Goal: Task Accomplishment & Management: Manage account settings

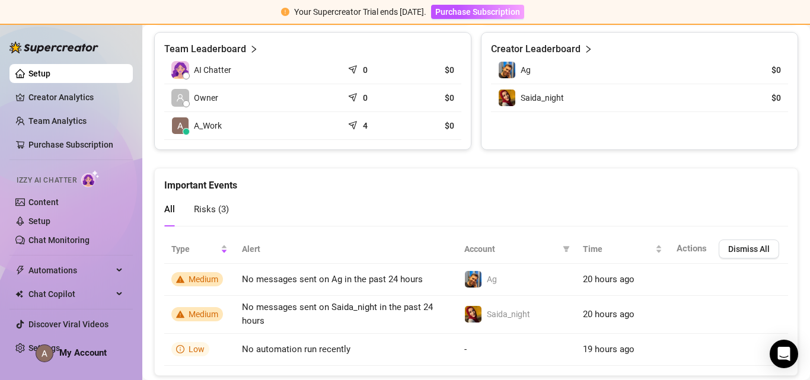
scroll to position [602, 0]
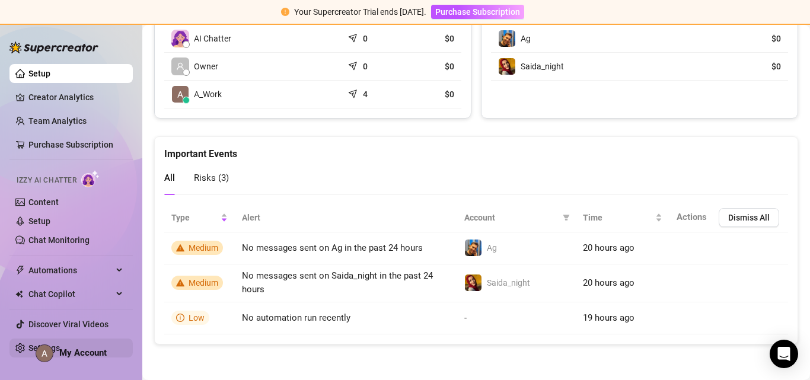
click at [28, 347] on link "Settings" at bounding box center [43, 347] width 31 height 9
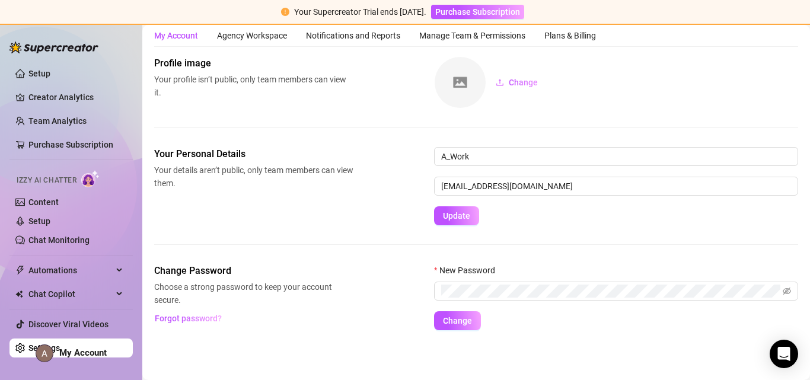
scroll to position [37, 0]
click at [40, 219] on link "Setup" at bounding box center [39, 220] width 22 height 9
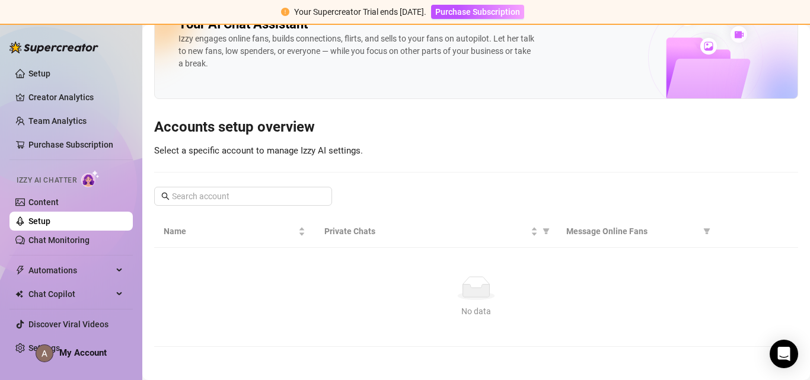
scroll to position [17, 0]
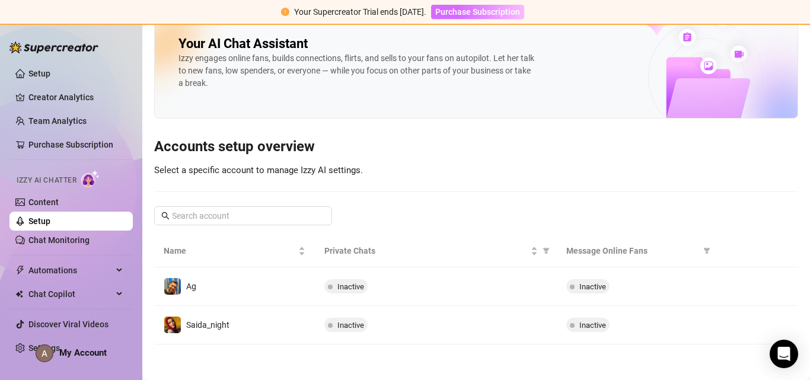
click at [497, 12] on span "Purchase Subscription" at bounding box center [477, 11] width 85 height 9
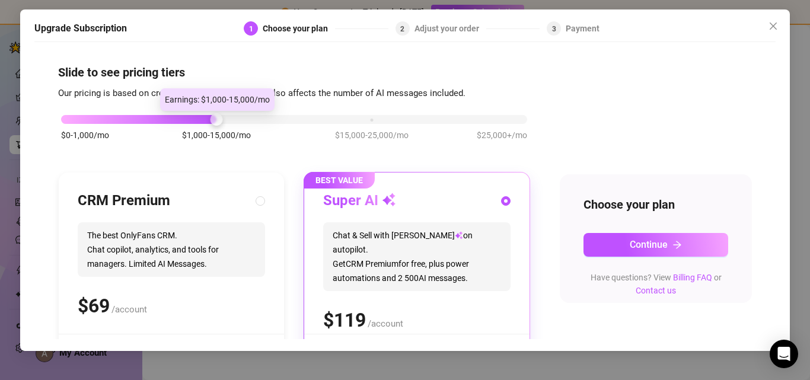
drag, startPoint x: 213, startPoint y: 121, endPoint x: 36, endPoint y: 120, distance: 177.9
click at [35, 121] on div "Slide to see pricing tiers Our pricing is based on creator's monthly earnings. …" at bounding box center [404, 193] width 741 height 291
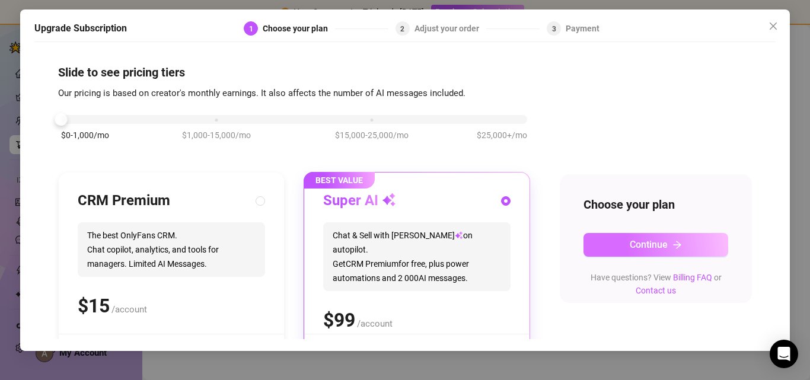
click at [679, 247] on button "Continue" at bounding box center [655, 245] width 145 height 24
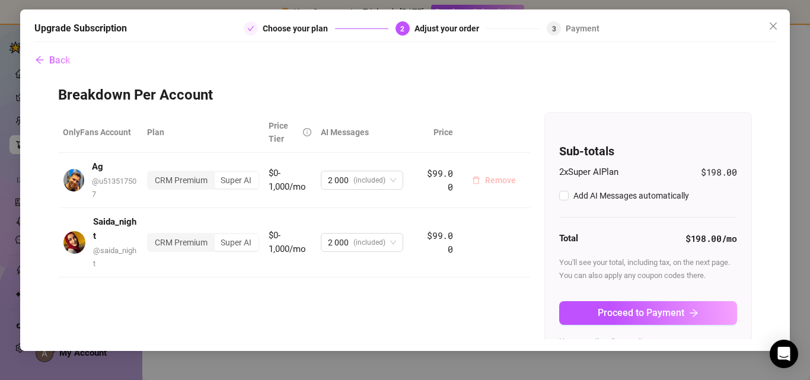
checkbox input "true"
click at [490, 183] on span "Remove" at bounding box center [500, 179] width 31 height 9
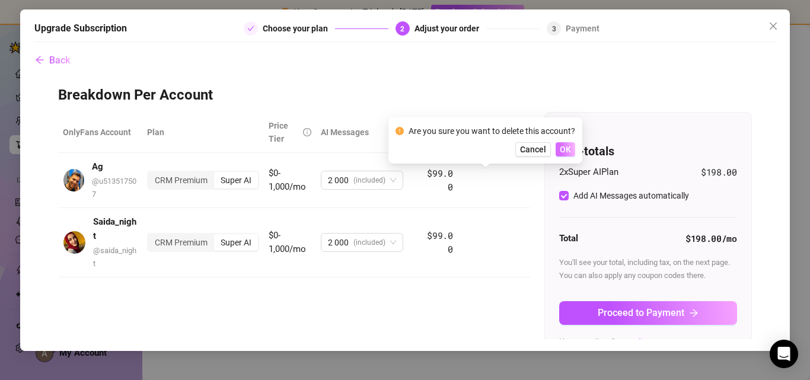
click at [568, 147] on span "OK" at bounding box center [565, 149] width 11 height 9
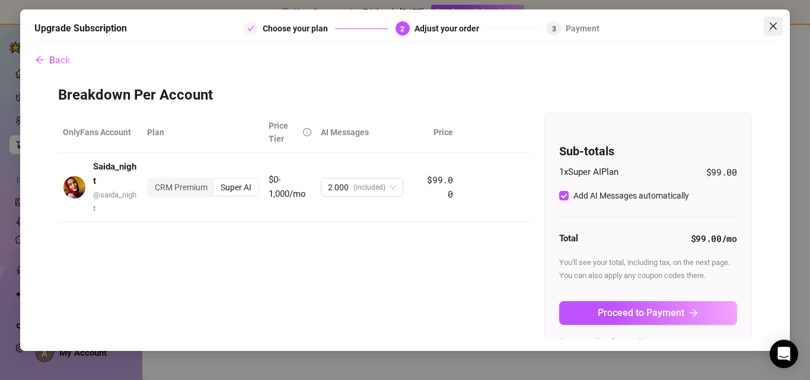
click at [770, 28] on icon "close" at bounding box center [772, 25] width 9 height 9
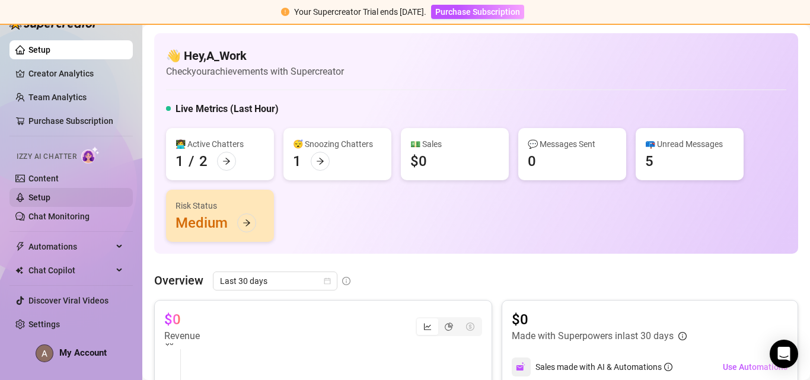
click at [50, 202] on link "Setup" at bounding box center [39, 197] width 22 height 9
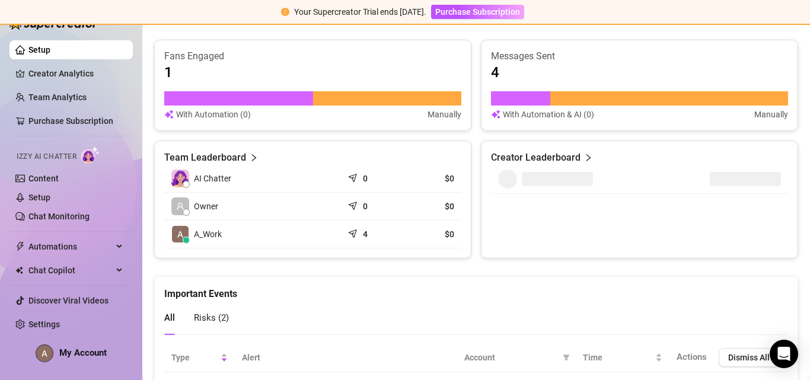
scroll to position [570, 0]
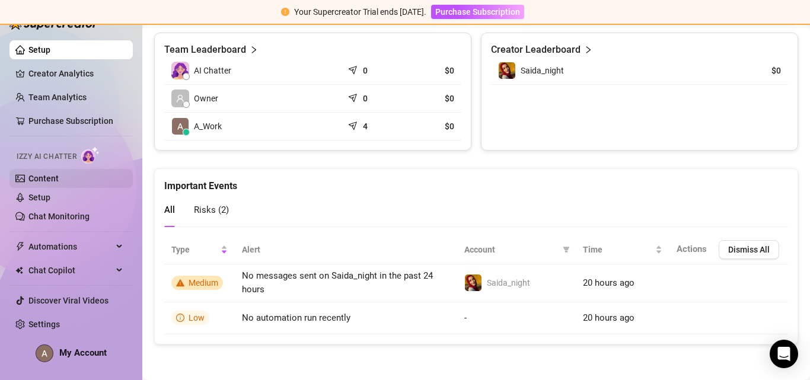
click at [58, 178] on link "Content" at bounding box center [43, 178] width 30 height 9
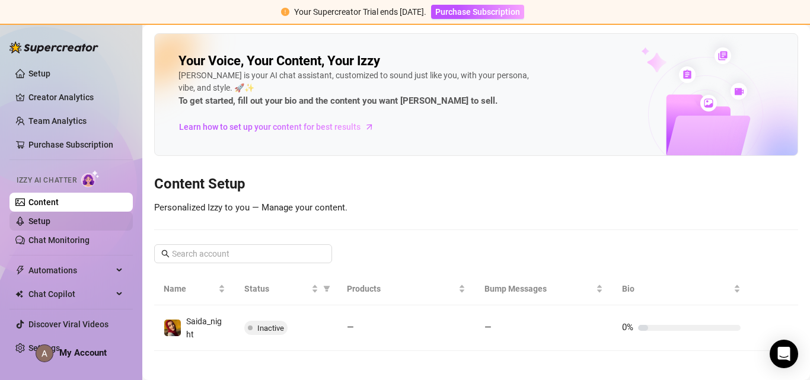
click at [50, 218] on link "Setup" at bounding box center [39, 220] width 22 height 9
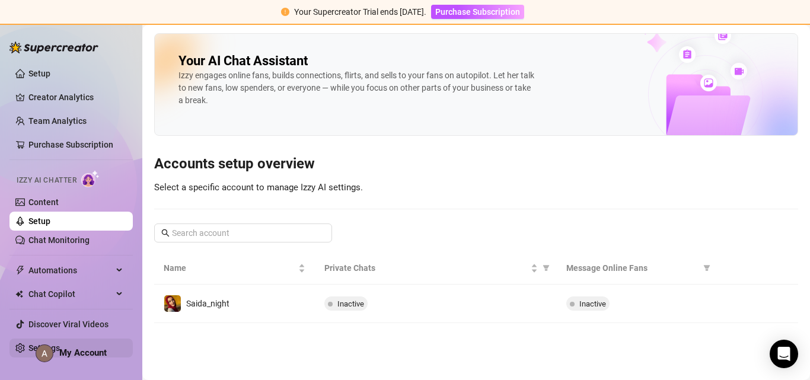
click at [28, 347] on link "Settings" at bounding box center [43, 347] width 31 height 9
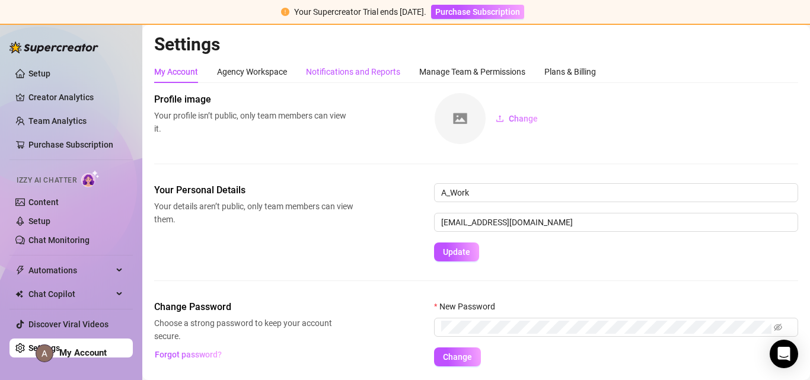
click at [370, 68] on div "Notifications and Reports" at bounding box center [353, 71] width 94 height 13
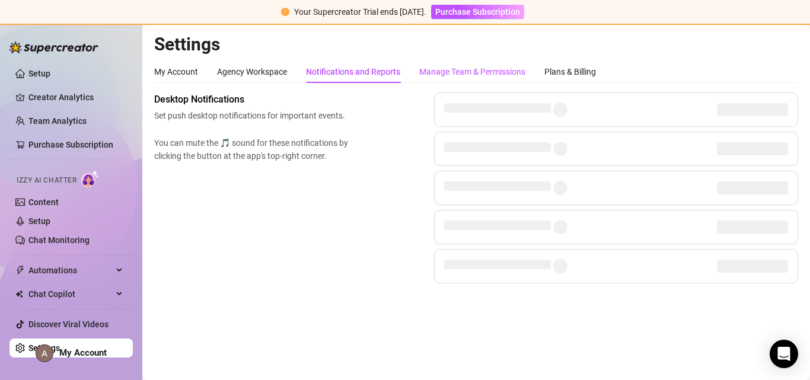
click at [462, 72] on div "Manage Team & Permissions" at bounding box center [472, 71] width 106 height 13
click at [470, 69] on div "Manage Team & Permissions" at bounding box center [472, 71] width 106 height 13
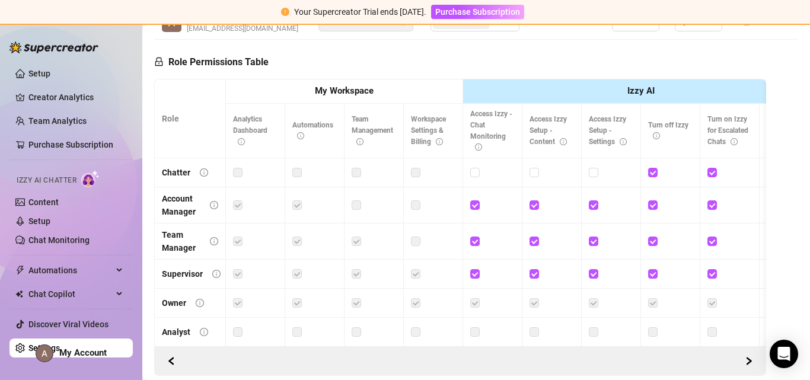
scroll to position [119, 0]
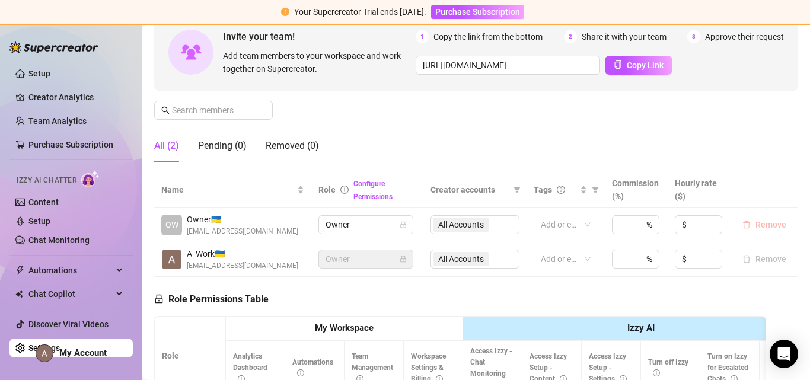
click at [763, 226] on span "Remove" at bounding box center [770, 224] width 31 height 9
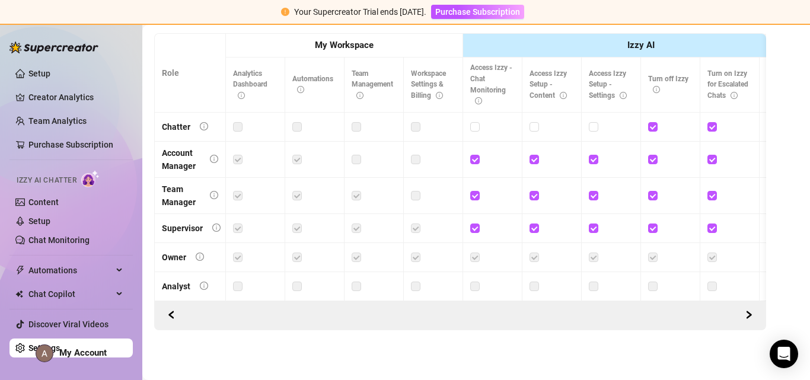
scroll to position [80, 0]
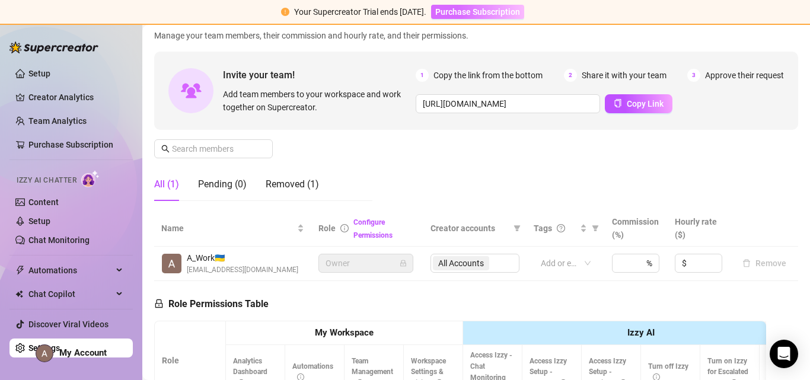
click at [477, 18] on button "Purchase Subscription" at bounding box center [477, 12] width 93 height 14
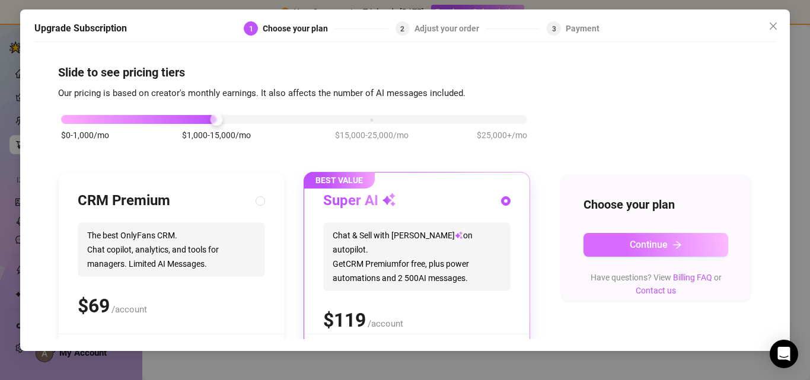
click at [659, 246] on span "Continue" at bounding box center [649, 244] width 38 height 11
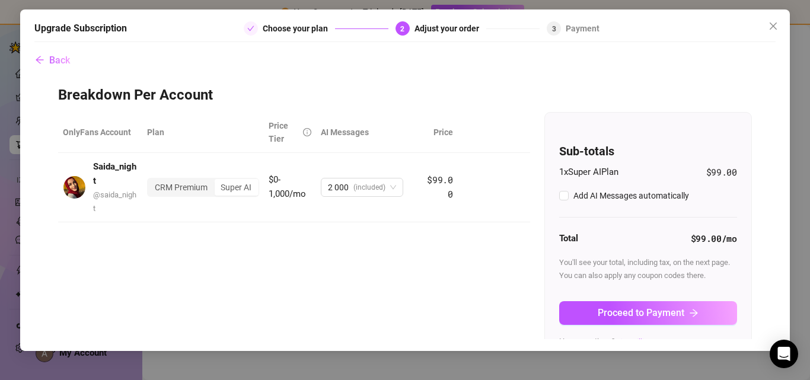
checkbox input "true"
click at [487, 191] on span "Remove" at bounding box center [500, 187] width 31 height 9
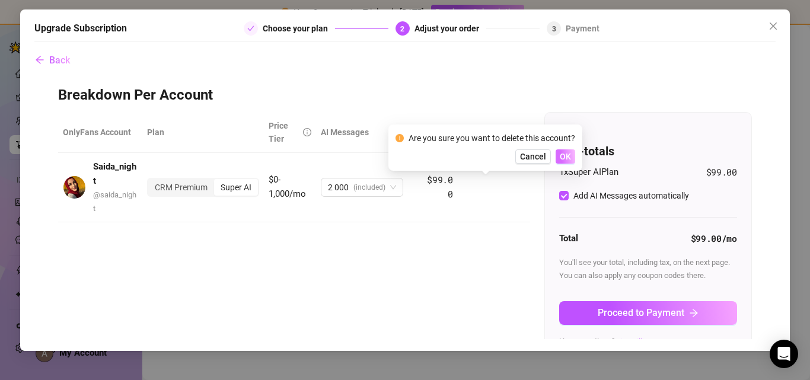
click at [567, 156] on span "OK" at bounding box center [565, 156] width 11 height 9
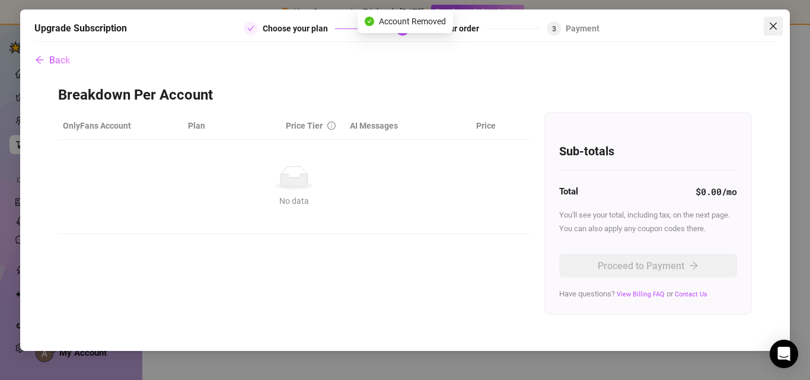
click at [775, 24] on icon "close" at bounding box center [772, 25] width 9 height 9
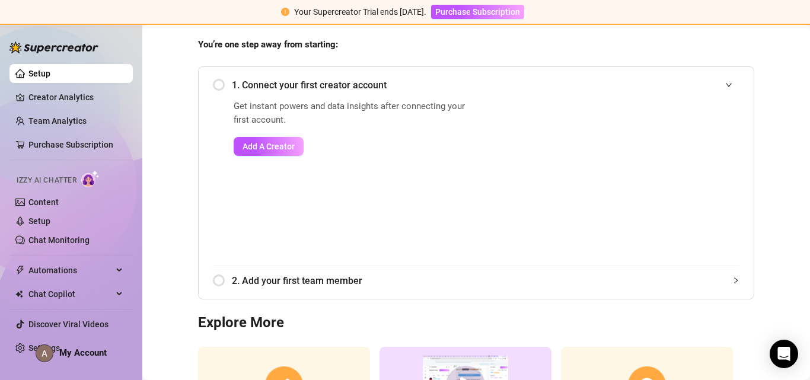
scroll to position [226, 0]
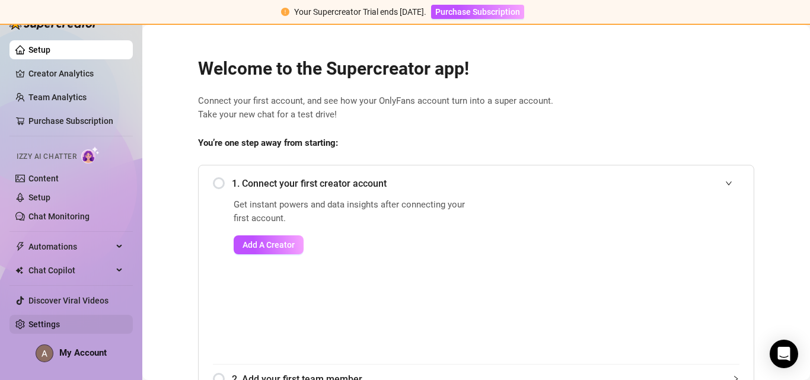
click at [42, 325] on link "Settings" at bounding box center [43, 324] width 31 height 9
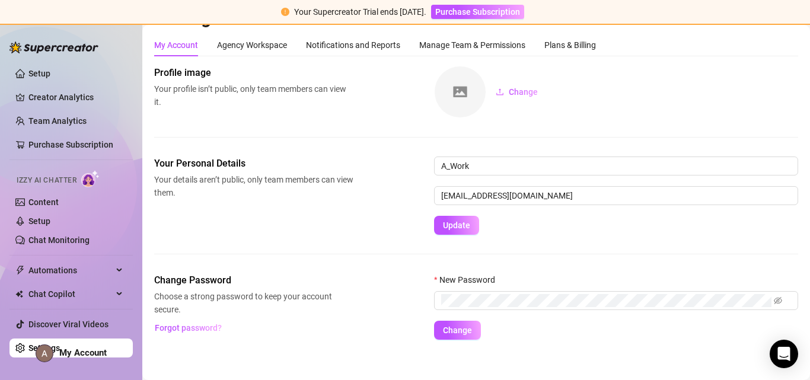
scroll to position [37, 0]
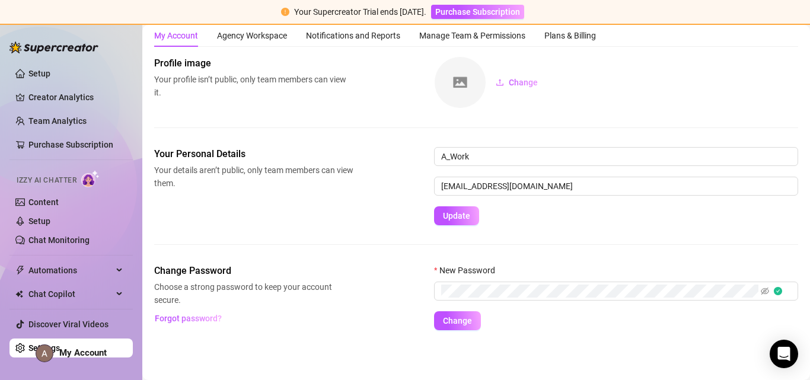
click at [471, 317] on span "Change" at bounding box center [457, 320] width 29 height 9
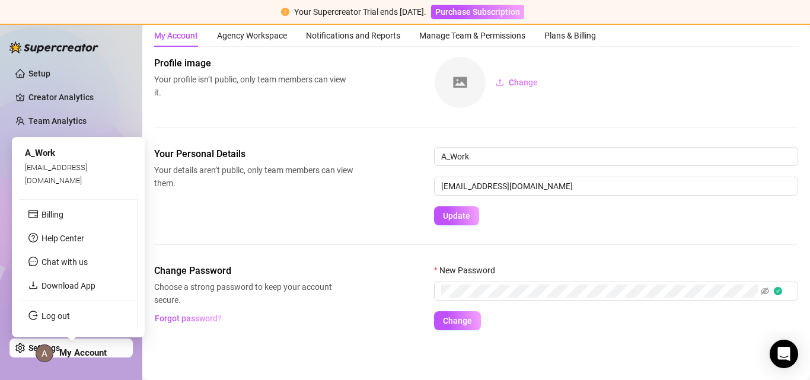
click at [40, 349] on img at bounding box center [44, 353] width 17 height 17
click at [50, 318] on link "Log out" at bounding box center [53, 315] width 28 height 9
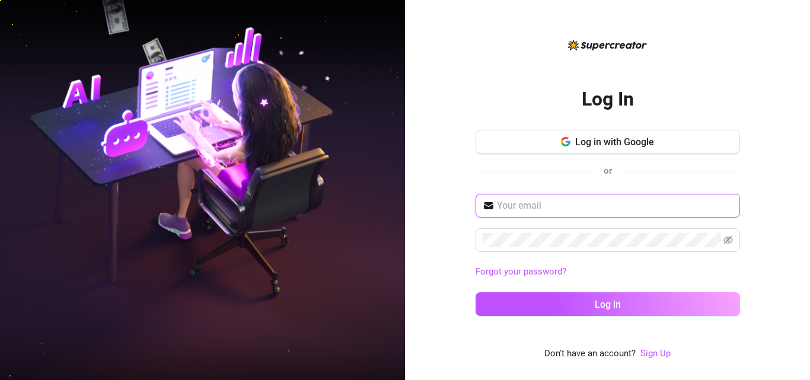
type input "a.workadm2020@gmail.com"
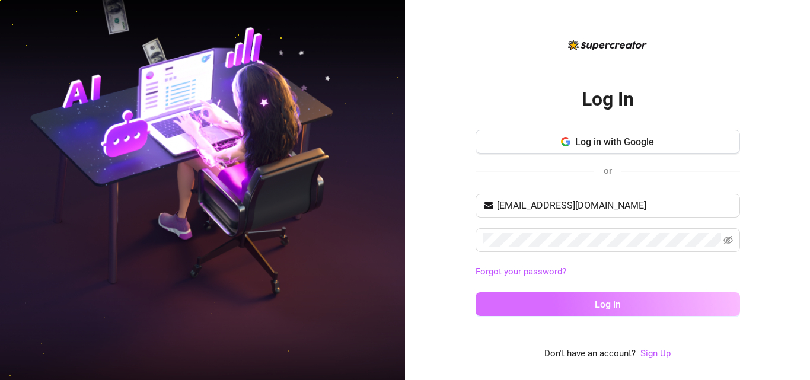
click at [590, 299] on button "Log in" at bounding box center [607, 304] width 264 height 24
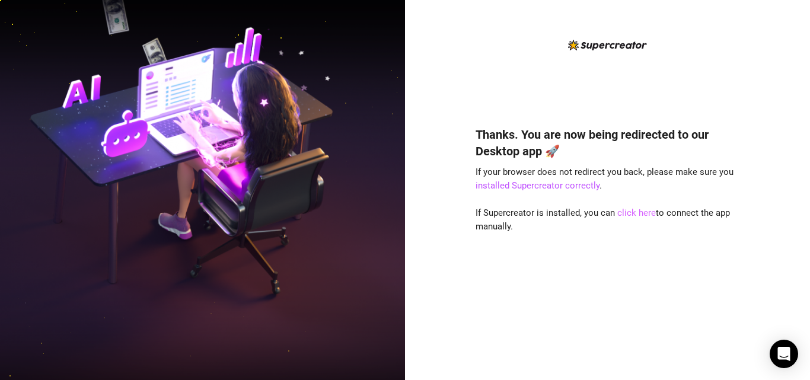
click at [633, 214] on link "click here" at bounding box center [636, 212] width 39 height 11
click at [638, 216] on link "click here" at bounding box center [636, 212] width 39 height 11
click at [631, 210] on link "click here" at bounding box center [636, 212] width 39 height 11
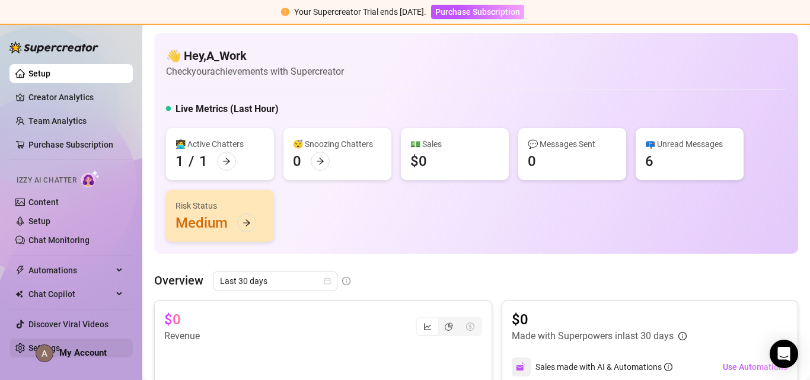
click at [28, 346] on link "Settings" at bounding box center [43, 347] width 31 height 9
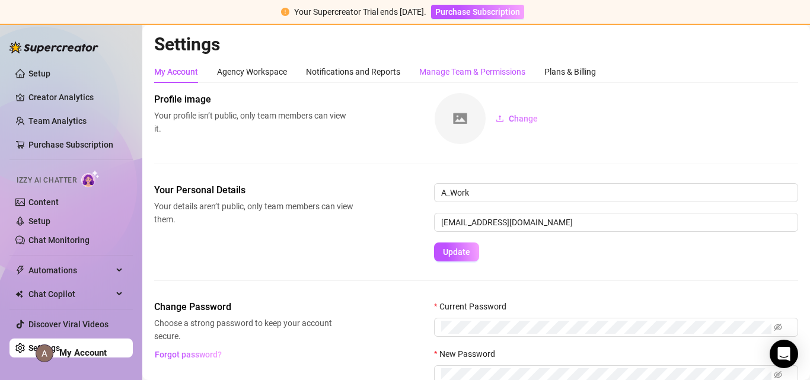
click at [442, 74] on div "Manage Team & Permissions" at bounding box center [472, 71] width 106 height 13
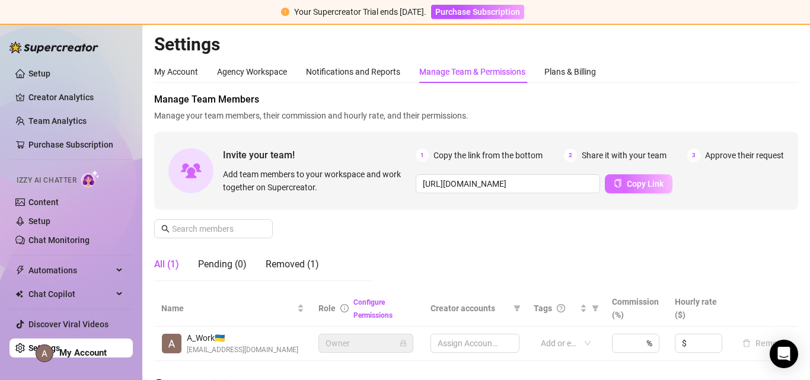
click at [629, 186] on span "Copy Link" at bounding box center [645, 183] width 37 height 9
